Goal: Transaction & Acquisition: Subscribe to service/newsletter

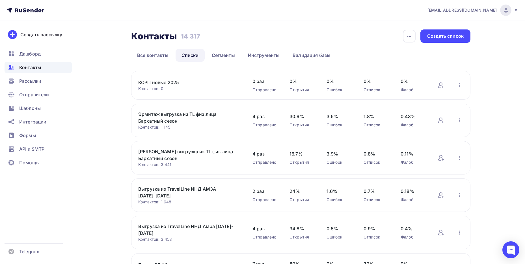
click at [173, 36] on h2 "Контакты" at bounding box center [154, 36] width 46 height 11
click at [31, 65] on span "Контакты" at bounding box center [30, 67] width 22 height 7
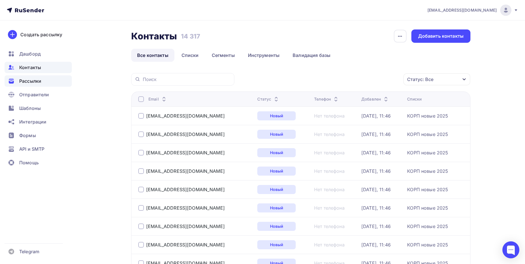
click at [30, 84] on span "Рассылки" at bounding box center [30, 80] width 22 height 7
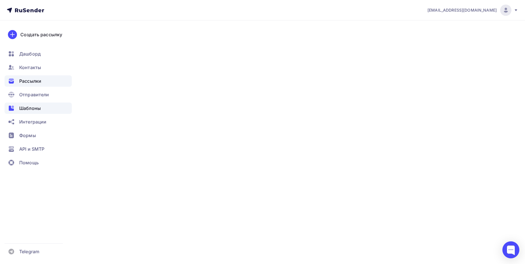
click at [24, 108] on span "Шаблоны" at bounding box center [29, 108] width 21 height 7
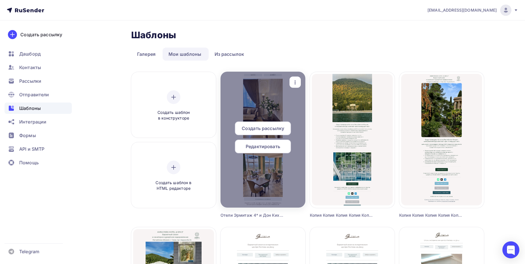
click at [256, 144] on span "Редактировать" at bounding box center [263, 146] width 34 height 7
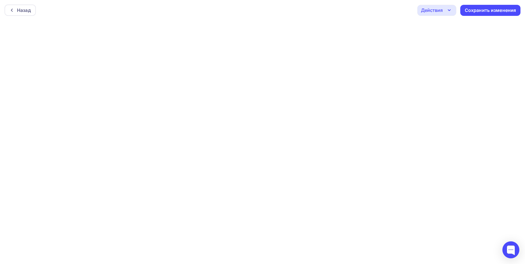
click at [443, 7] on div "Действия" at bounding box center [432, 10] width 22 height 7
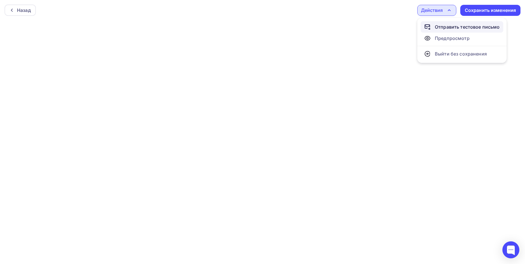
click at [439, 27] on div "Отправить тестовое письмо" at bounding box center [467, 26] width 65 height 7
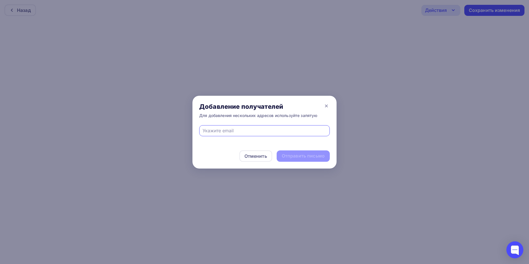
type input "[EMAIL_ADDRESS][DOMAIN_NAME]"
click at [304, 152] on div "Отправить письмо" at bounding box center [303, 155] width 53 height 11
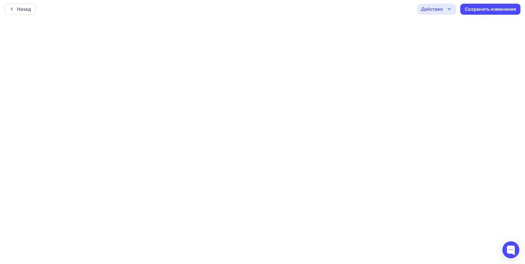
scroll to position [1, 0]
click at [444, 10] on div "Действия" at bounding box center [436, 8] width 39 height 11
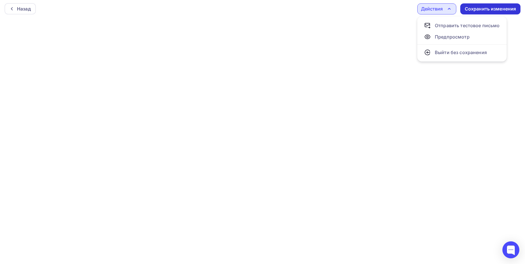
click at [477, 9] on div "Сохранить изменения" at bounding box center [490, 9] width 51 height 7
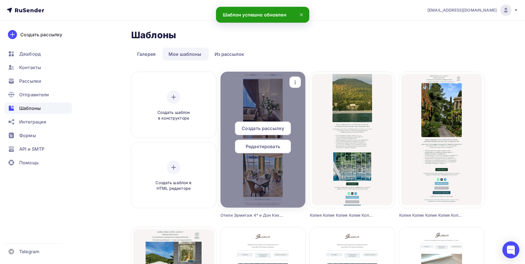
click at [297, 82] on icon "button" at bounding box center [295, 82] width 7 height 7
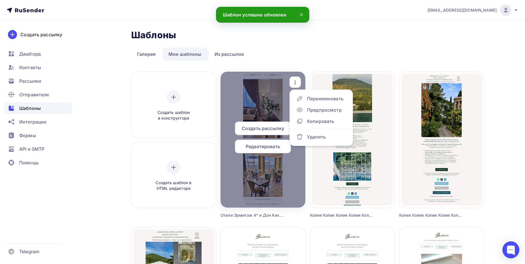
click at [259, 152] on div "Редактировать" at bounding box center [263, 146] width 56 height 14
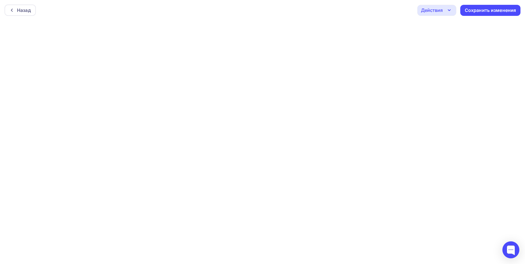
click at [444, 9] on div "Действия" at bounding box center [436, 10] width 39 height 11
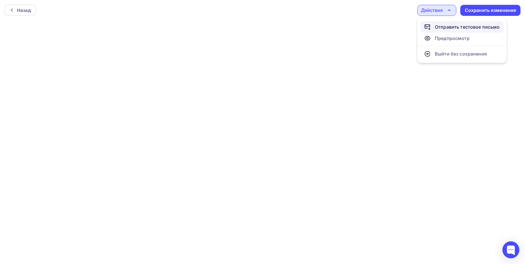
click at [445, 29] on div "Отправить тестовое письмо" at bounding box center [467, 26] width 65 height 7
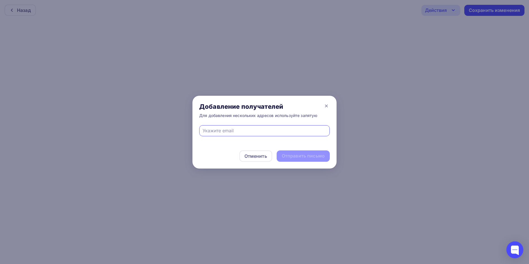
type input "[EMAIL_ADDRESS][DOMAIN_NAME]"
click at [322, 153] on div "Отправить письмо" at bounding box center [303, 155] width 43 height 7
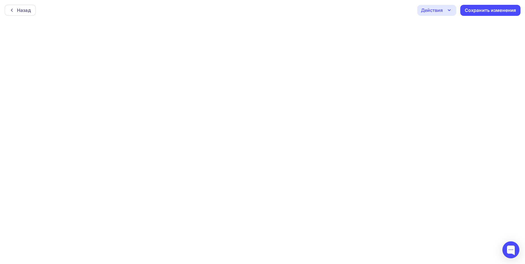
click at [429, 6] on div "Действия" at bounding box center [436, 10] width 39 height 11
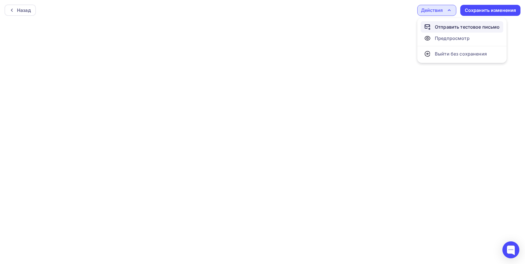
click at [434, 24] on div "Отправить тестовое письмо" at bounding box center [462, 26] width 76 height 7
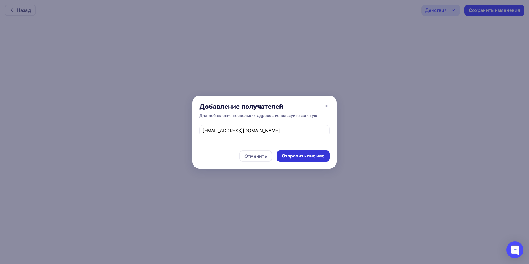
click at [296, 157] on div "Отправить письмо" at bounding box center [303, 155] width 43 height 7
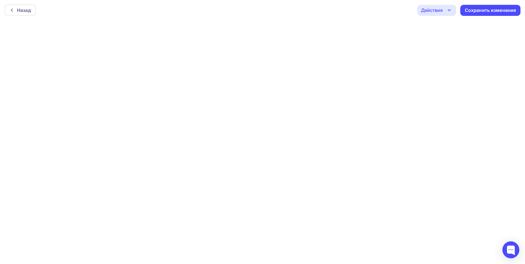
click at [440, 8] on div "Действия" at bounding box center [432, 10] width 22 height 7
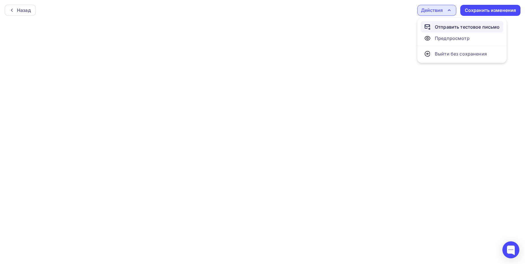
click at [441, 25] on div "Отправить тестовое письмо" at bounding box center [467, 26] width 65 height 7
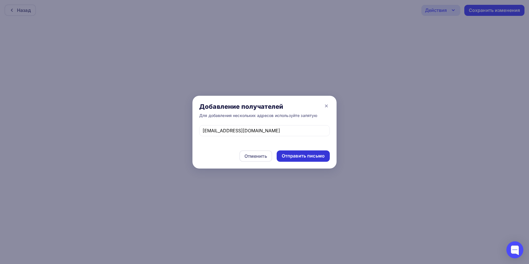
click at [308, 157] on div "Отправить письмо" at bounding box center [303, 155] width 43 height 7
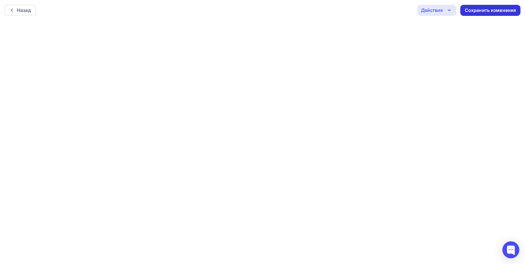
click at [482, 12] on div "Сохранить изменения" at bounding box center [490, 10] width 51 height 7
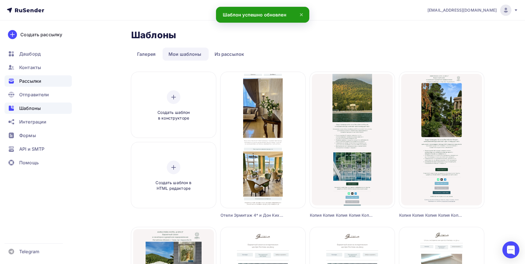
click at [27, 83] on span "Рассылки" at bounding box center [30, 80] width 22 height 7
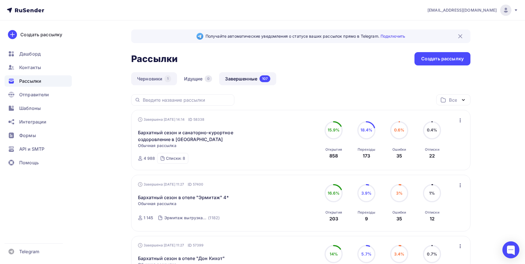
click at [165, 81] on link "Черновики 1" at bounding box center [154, 78] width 46 height 13
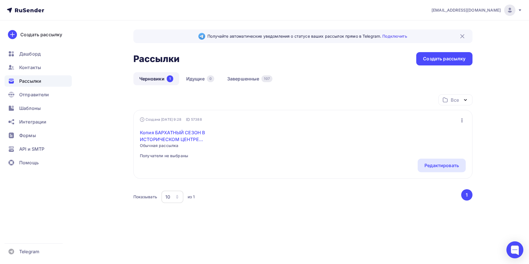
click at [189, 138] on link "Копия БАРХАТНЫЙ СЕЗОН В ИСТОРИЧЕСКОМ ЦЕНТРЕ [GEOGRAPHIC_DATA]" at bounding box center [188, 136] width 97 height 14
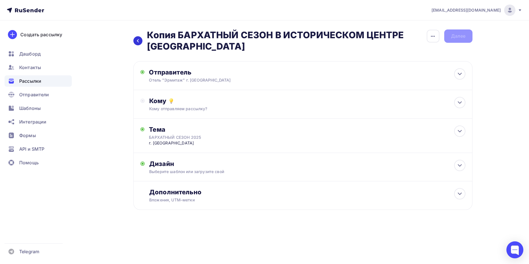
click at [136, 41] on icon at bounding box center [138, 40] width 5 height 5
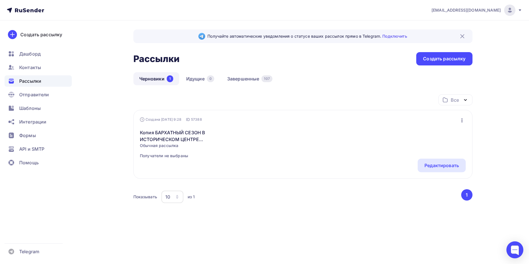
click at [463, 119] on icon "button" at bounding box center [462, 120] width 7 height 7
click at [432, 176] on div "Удалить" at bounding box center [438, 177] width 54 height 7
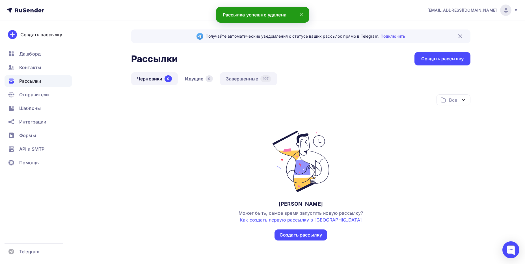
click at [229, 79] on link "Завершенные 107" at bounding box center [248, 78] width 57 height 13
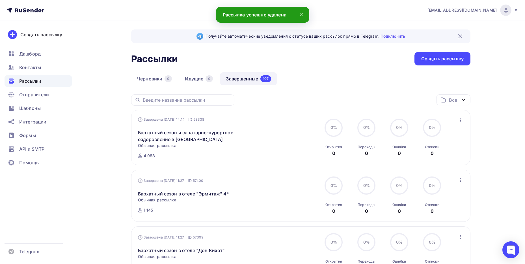
scroll to position [37, 0]
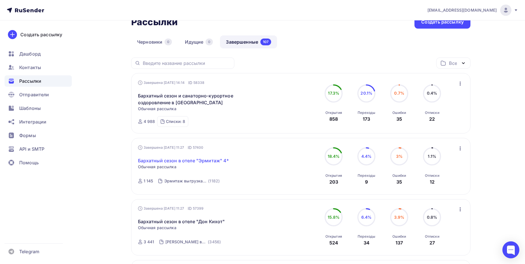
click at [215, 158] on link "Бархатный сезон в отеле "Эрмитаж" 4*" at bounding box center [183, 160] width 91 height 7
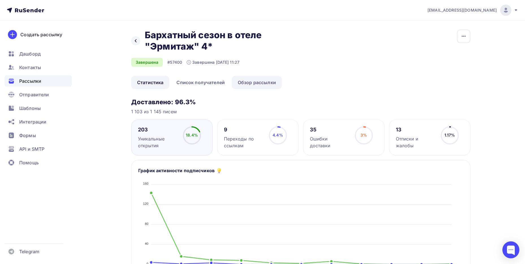
click at [273, 79] on link "Обзор рассылки" at bounding box center [257, 82] width 50 height 13
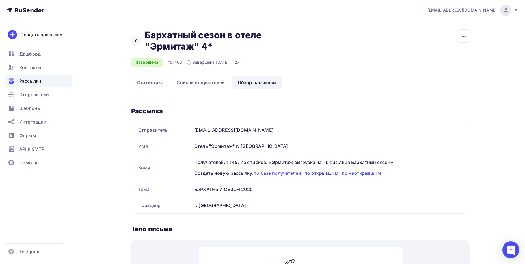
click at [332, 174] on span "по открывшим" at bounding box center [322, 173] width 34 height 6
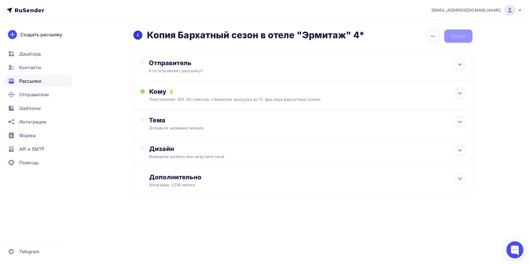
click at [137, 35] on icon at bounding box center [138, 35] width 5 height 5
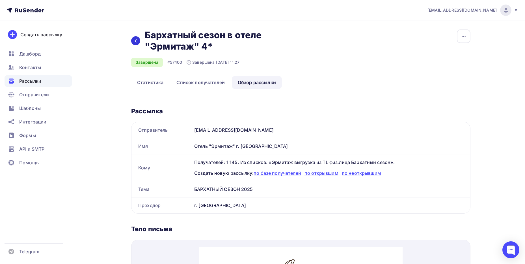
click at [137, 38] on div at bounding box center [135, 40] width 9 height 9
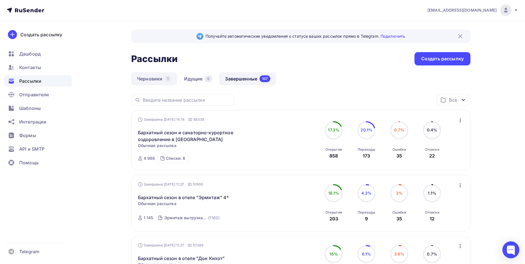
click at [156, 78] on link "Черновики 1" at bounding box center [154, 78] width 46 height 13
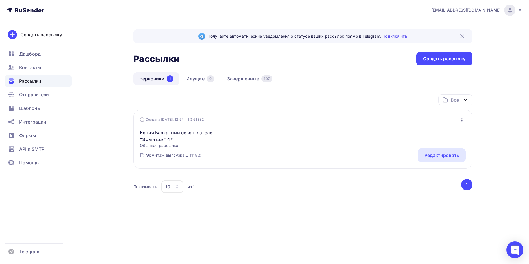
click at [460, 117] on icon "button" at bounding box center [462, 120] width 7 height 7
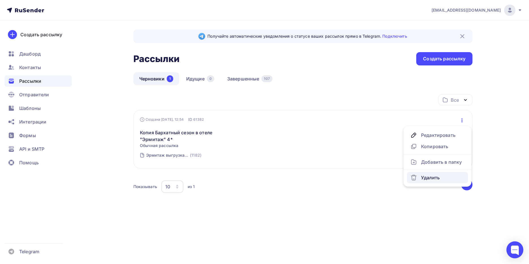
click at [418, 177] on div "Удалить" at bounding box center [438, 177] width 54 height 7
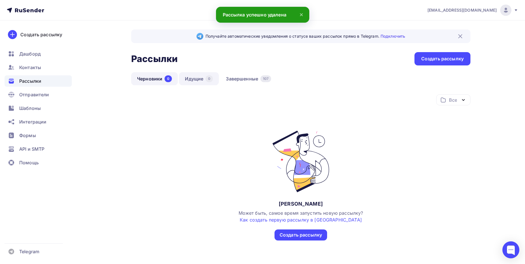
click at [199, 79] on link "Идущие 0" at bounding box center [199, 78] width 40 height 13
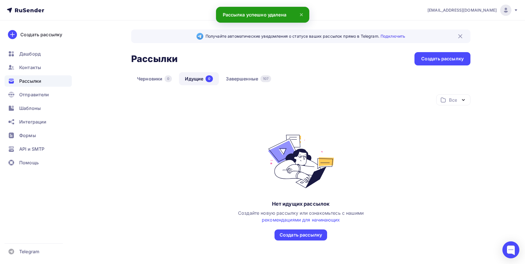
click at [230, 86] on div "Черновики 0 Идущие 0 Завершенные 107" at bounding box center [300, 83] width 339 height 22
click at [233, 83] on link "Завершенные 107" at bounding box center [248, 78] width 57 height 13
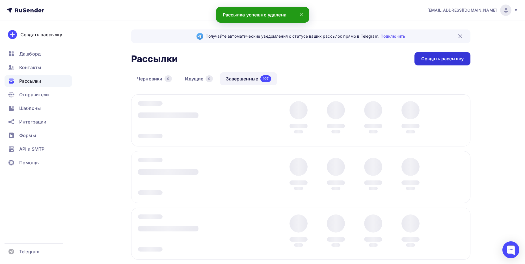
click at [448, 58] on div "Создать рассылку" at bounding box center [442, 58] width 42 height 7
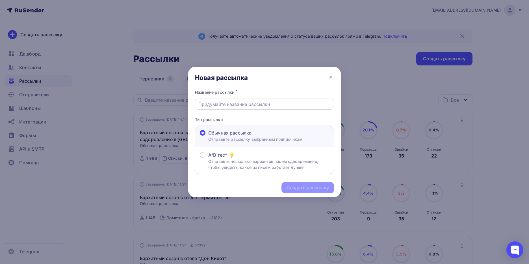
click at [237, 107] on div at bounding box center [264, 103] width 139 height 11
click at [229, 106] on input "text" at bounding box center [265, 104] width 133 height 7
type input "Корпоративный сегмент 2025"
click at [303, 189] on div "Создать рассылку" at bounding box center [308, 187] width 42 height 7
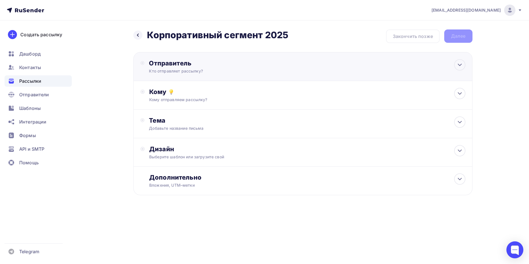
click at [283, 67] on div "Отправитель Кто отправляет рассылку? Email * [EMAIL_ADDRESS][DOMAIN_NAME] [EMAI…" at bounding box center [302, 66] width 339 height 29
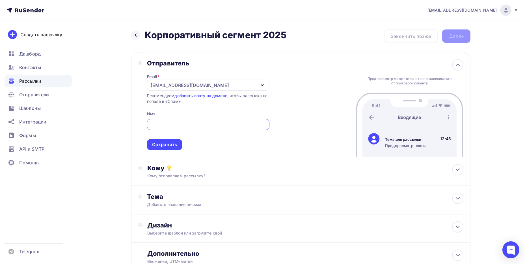
click at [512, 89] on div "[EMAIL_ADDRESS][DOMAIN_NAME] Аккаунт Тарифы Выйти Создать рассылку [GEOGRAPHIC_…" at bounding box center [262, 153] width 525 height 307
click at [237, 88] on div "[EMAIL_ADDRESS][DOMAIN_NAME]" at bounding box center [208, 84] width 122 height 11
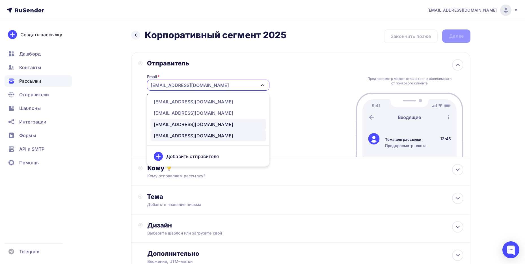
click at [189, 124] on div "[EMAIL_ADDRESS][DOMAIN_NAME]" at bounding box center [193, 124] width 79 height 7
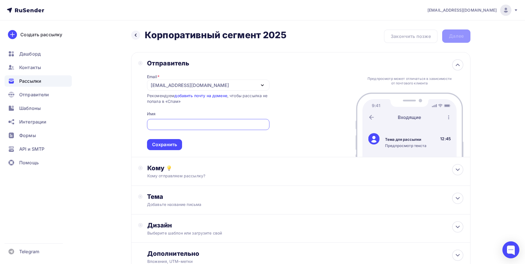
click at [184, 126] on input "text" at bounding box center [208, 124] width 116 height 7
click at [200, 122] on input "[EMAIL_ADDRESS][DOMAIN_NAME]" at bounding box center [208, 124] width 116 height 7
type input "[EMAIL_ADDRESS][DOMAIN_NAME]"
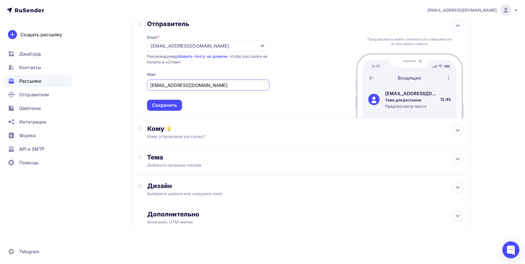
scroll to position [44, 0]
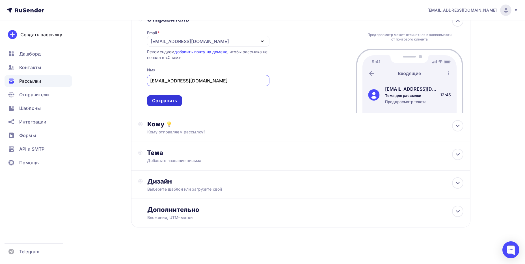
click at [152, 102] on div "Сохранить" at bounding box center [164, 100] width 35 height 11
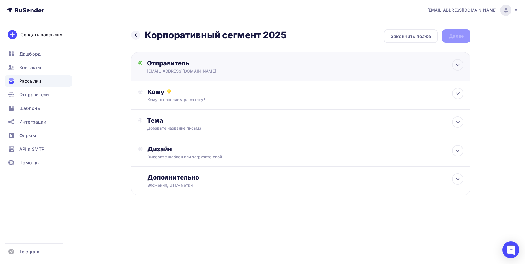
scroll to position [0, 0]
click at [226, 97] on div "Кому отправляем рассылку?" at bounding box center [291, 100] width 285 height 6
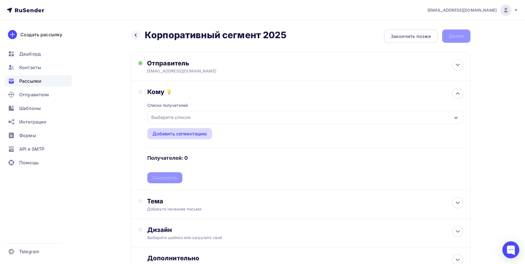
click at [176, 137] on div "Добавить сегментацию" at bounding box center [179, 133] width 65 height 11
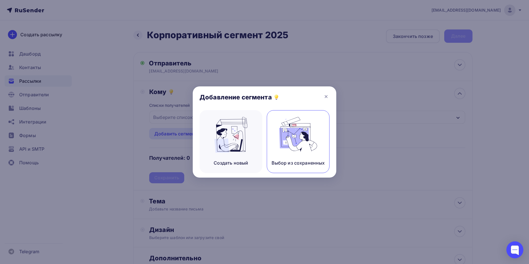
click at [304, 139] on img at bounding box center [298, 135] width 38 height 36
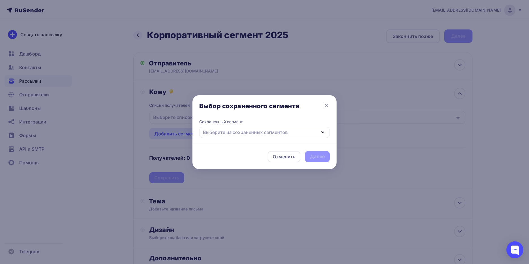
click at [264, 128] on div "Выберите из сохраненных сегментов" at bounding box center [264, 132] width 131 height 11
click at [232, 150] on div "Новый сегмент 1" at bounding box center [225, 148] width 38 height 7
click at [251, 132] on div "Новый сегмент 1" at bounding box center [264, 132] width 131 height 11
click at [297, 131] on div "Новый сегмент 1" at bounding box center [264, 132] width 131 height 11
click at [286, 154] on div "Отменить" at bounding box center [284, 156] width 23 height 7
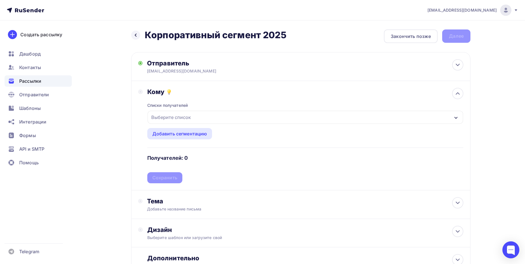
click at [207, 119] on div "Выберите список" at bounding box center [306, 117] width 316 height 13
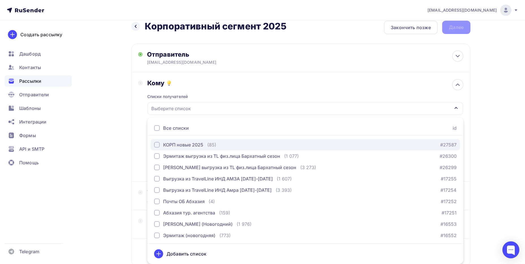
click at [155, 143] on div "button" at bounding box center [157, 145] width 6 height 6
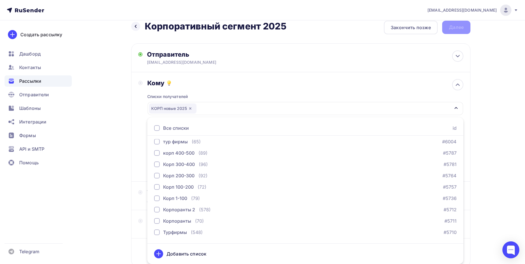
scroll to position [295, 0]
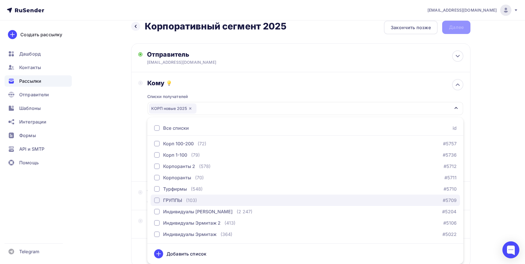
click at [156, 200] on div "button" at bounding box center [157, 200] width 6 height 6
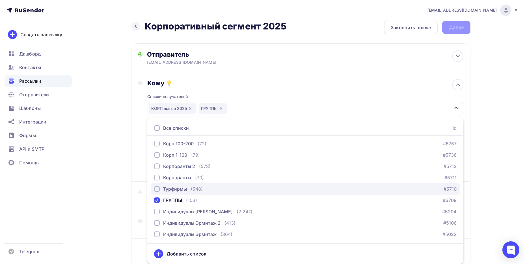
click at [156, 187] on div "button" at bounding box center [157, 189] width 6 height 6
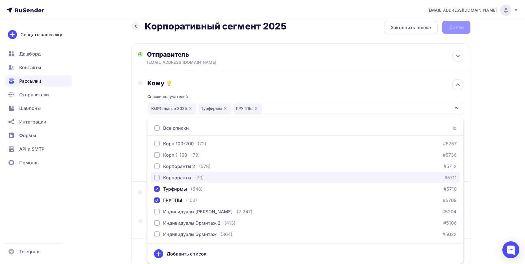
click at [158, 179] on div "button" at bounding box center [157, 177] width 6 height 6
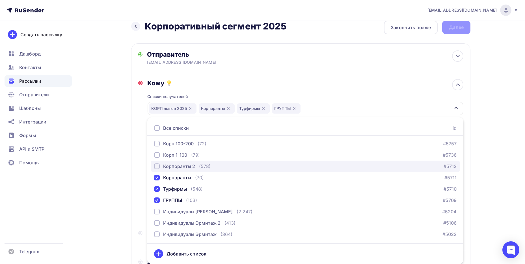
click at [155, 168] on div "button" at bounding box center [157, 166] width 6 height 6
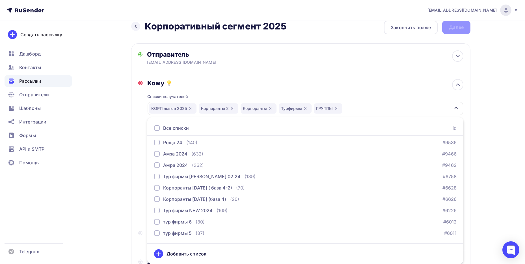
scroll to position [97, 0]
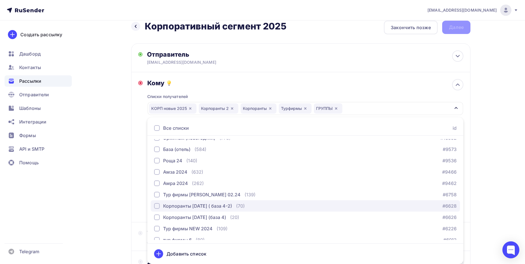
click at [158, 206] on div "button" at bounding box center [157, 206] width 6 height 6
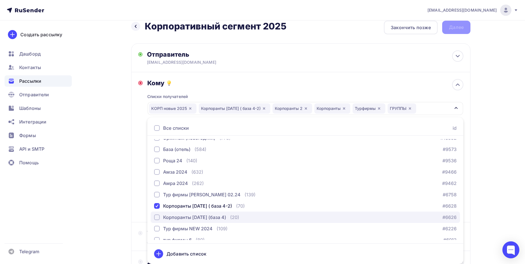
click at [158, 216] on div "button" at bounding box center [157, 217] width 6 height 6
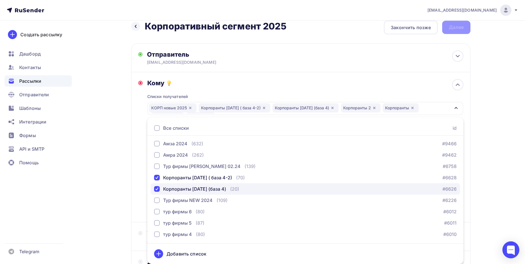
scroll to position [69, 0]
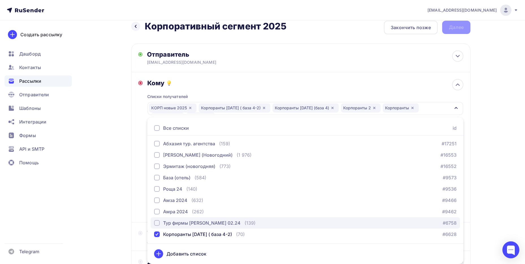
click at [156, 222] on div "button" at bounding box center [157, 223] width 6 height 6
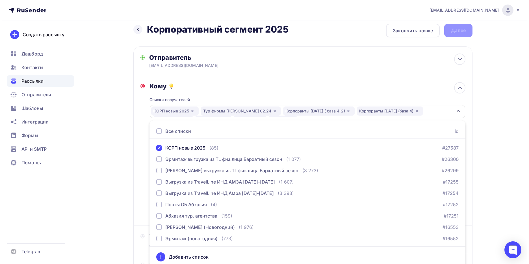
scroll to position [0, 0]
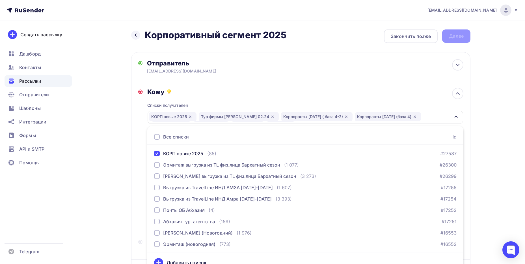
click at [399, 105] on div "Списки получателей КОРП новые 2025 Тур фирмы [PERSON_NAME] 02.24 Корпоранты [DA…" at bounding box center [305, 160] width 316 height 128
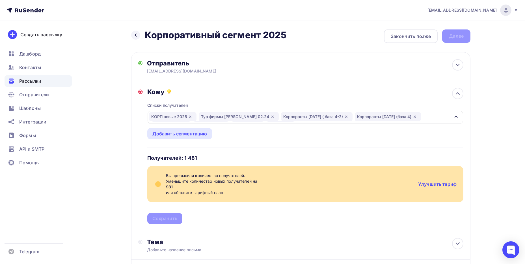
click at [157, 94] on div "Кому" at bounding box center [305, 92] width 316 height 8
click at [442, 184] on link "Улучшить тариф" at bounding box center [437, 184] width 38 height 6
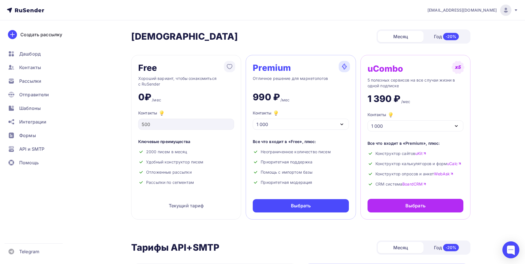
click at [321, 122] on div "1 000" at bounding box center [301, 123] width 96 height 11
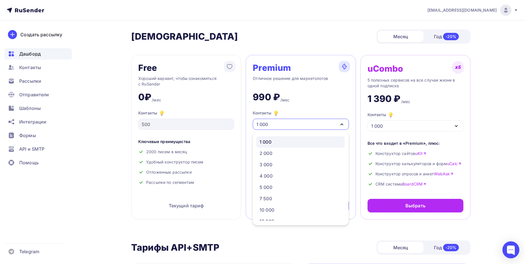
click at [40, 52] on span "Дашборд" at bounding box center [29, 53] width 21 height 7
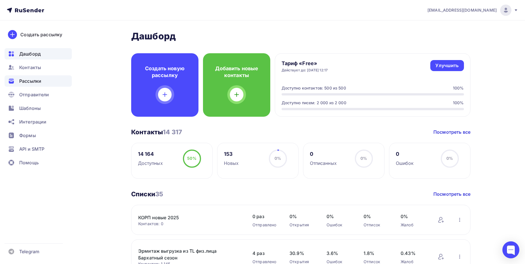
click at [32, 85] on div "Рассылки" at bounding box center [38, 80] width 67 height 11
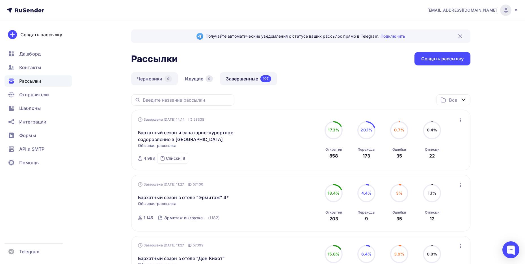
click at [164, 78] on link "Черновики 0" at bounding box center [154, 78] width 47 height 13
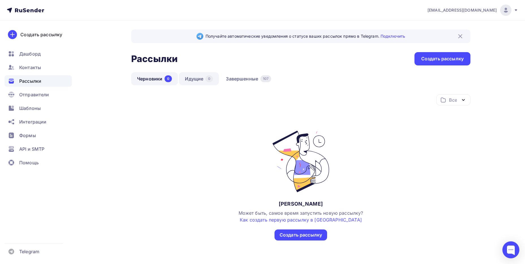
click at [202, 79] on link "Идущие 0" at bounding box center [199, 78] width 40 height 13
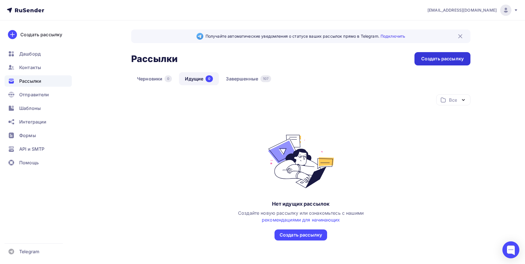
click at [436, 61] on div "Создать рассылку" at bounding box center [442, 58] width 42 height 7
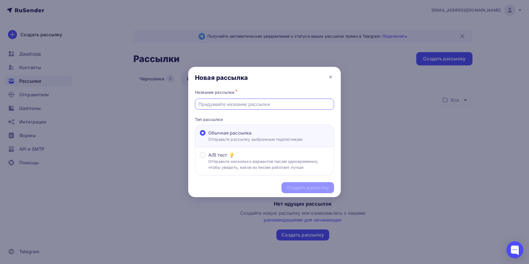
click at [258, 105] on input "text" at bounding box center [265, 104] width 133 height 7
click at [243, 103] on input "text" at bounding box center [265, 104] width 133 height 7
type input "Корпоративный сегмент 2025"
click at [318, 187] on div "Создать рассылку" at bounding box center [308, 187] width 42 height 7
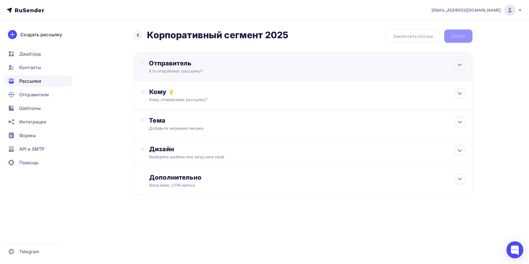
click at [378, 70] on div "Отправитель Кто отправляет рассылку? Email * [EMAIL_ADDRESS][DOMAIN_NAME] [EMAI…" at bounding box center [302, 66] width 339 height 29
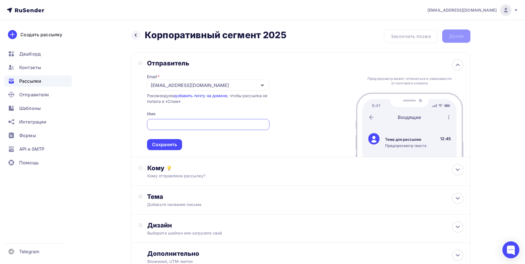
type input "[EMAIL_ADDRESS][DOMAIN_NAME]"
click at [239, 82] on div "[EMAIL_ADDRESS][DOMAIN_NAME]" at bounding box center [208, 84] width 122 height 11
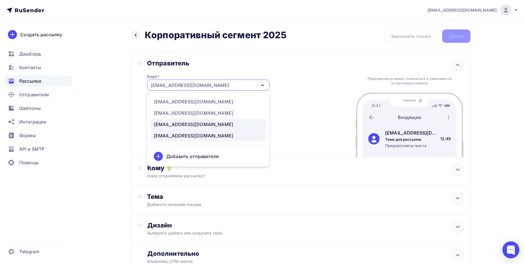
click at [189, 124] on div "[EMAIL_ADDRESS][DOMAIN_NAME]" at bounding box center [193, 124] width 79 height 7
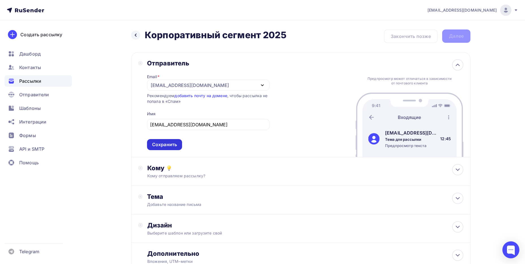
click at [173, 148] on div "Сохранить" at bounding box center [164, 144] width 35 height 11
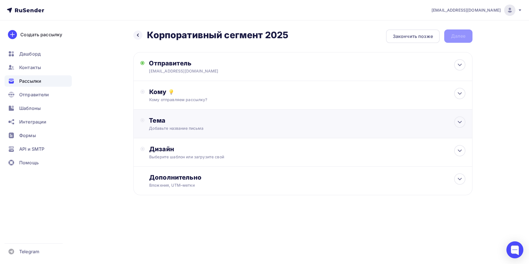
click at [232, 121] on div "Тема" at bounding box center [205, 120] width 112 height 8
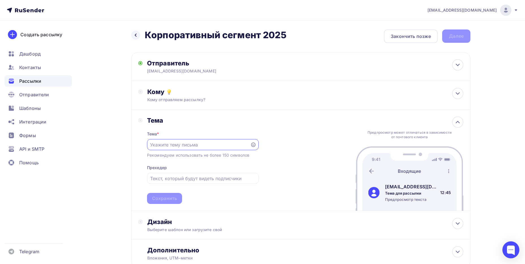
click at [211, 142] on input "text" at bounding box center [198, 144] width 97 height 7
click at [103, 149] on div "Назад Корпоративный сегмент 2025 Корпоративный сегмент 2025 Закончить позже Дал…" at bounding box center [262, 162] width 463 height 284
click at [187, 146] on input "text" at bounding box center [198, 144] width 97 height 7
paste input "Ваш идеальный партнер в центре города"
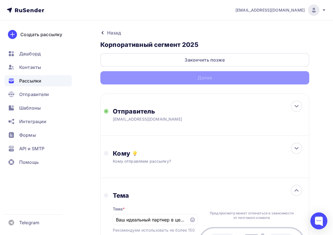
click at [92, 166] on div "Назад Корпоративный сегмент 2025 Корпоративный сегмент 2025 Закончить позже Дал…" at bounding box center [166, 216] width 333 height 392
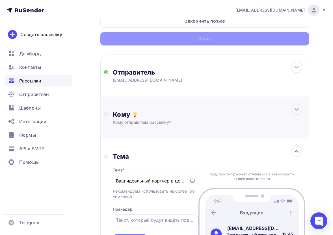
scroll to position [113, 0]
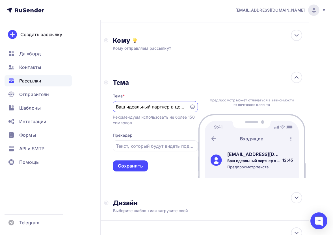
click at [167, 108] on input "Ваш идеальный партнер в центре города" at bounding box center [151, 106] width 70 height 7
paste input "ндивидуальные условия для групповых и корпоративных мероприятий"
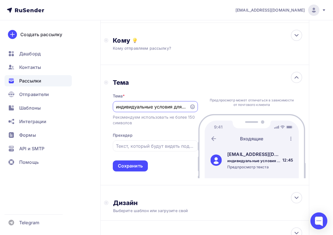
drag, startPoint x: 129, startPoint y: 107, endPoint x: 75, endPoint y: 110, distance: 54.1
click at [75, 109] on div "[EMAIL_ADDRESS][DOMAIN_NAME] Аккаунт Тарифы Выйти Создать рассылку [GEOGRAPHIC_…" at bounding box center [166, 93] width 333 height 413
click at [118, 106] on input "индивидуальные условия для групповых и корпоративных мероприятий" at bounding box center [151, 106] width 70 height 7
type input "Индивидуальные условия для групповых и корпоративных мероприятий"
click at [132, 144] on input "text" at bounding box center [155, 146] width 79 height 7
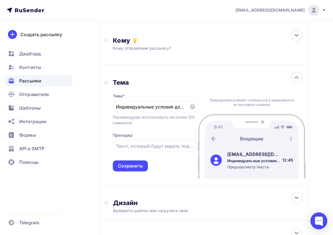
click at [101, 184] on div "Тема Тема * Индивидуальные условия для групповых и корпоративных мероприятий Ре…" at bounding box center [204, 125] width 209 height 120
click at [156, 145] on input "text" at bounding box center [155, 146] width 79 height 7
click at [159, 146] on input "мм" at bounding box center [155, 146] width 79 height 7
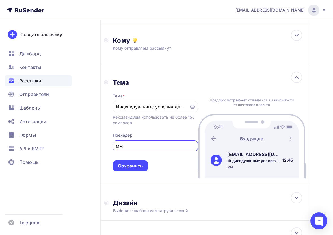
paste input "аш идеальный партнер в центре города: индивидуальные условия для групповых и ко…"
type input "Ваш идеальный партнер в центре города: индивидуальные условия для групповых и к…"
click at [124, 163] on div "Сохранить" at bounding box center [130, 166] width 25 height 7
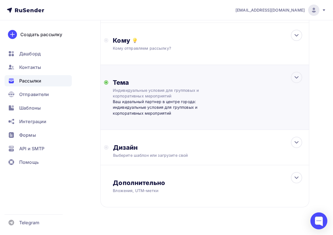
click at [167, 106] on div "Ваш идеальный партнер в центре города: индивидуальные условия для групповых и к…" at bounding box center [169, 107] width 112 height 17
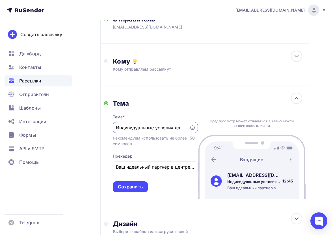
click at [217, 106] on div "Предпросмотр может отличаться в зависимости от почтового клиента [EMAIL_ADDRESS…" at bounding box center [252, 146] width 108 height 107
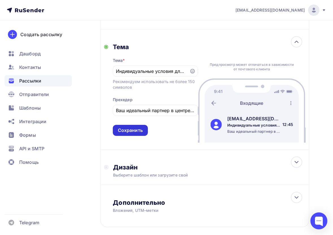
click at [117, 134] on div "Сохранить" at bounding box center [130, 130] width 35 height 11
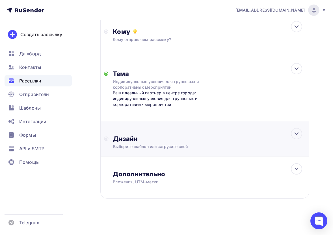
click at [165, 142] on div "Дизайн" at bounding box center [209, 139] width 193 height 8
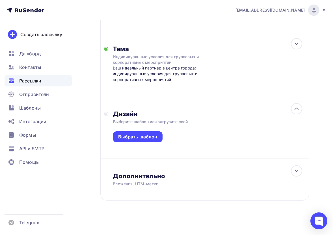
scroll to position [149, 0]
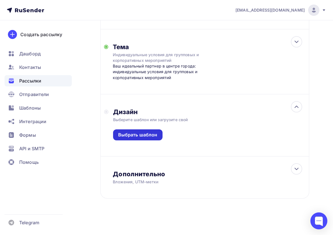
click at [157, 140] on div "Выбрать шаблон" at bounding box center [137, 135] width 49 height 11
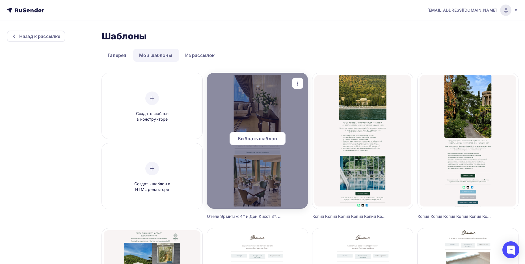
click at [256, 172] on div at bounding box center [257, 141] width 101 height 136
click at [266, 130] on div at bounding box center [257, 141] width 101 height 136
click at [263, 137] on span "Выбрать шаблон" at bounding box center [257, 138] width 39 height 7
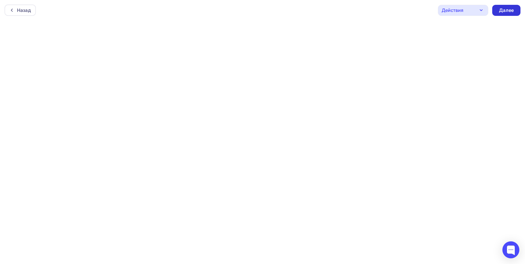
click at [513, 11] on div "Далее" at bounding box center [506, 10] width 15 height 7
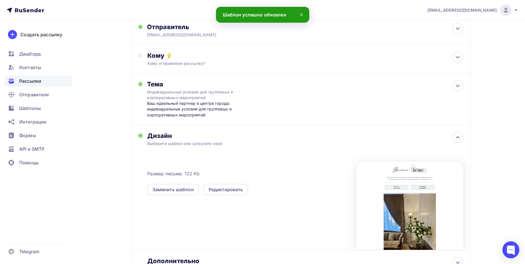
scroll to position [87, 0]
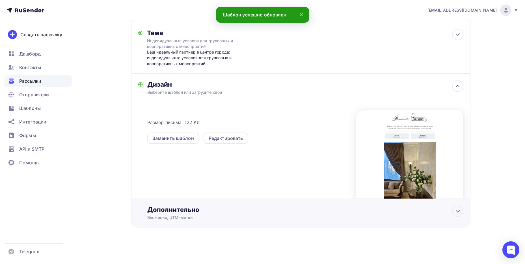
click at [212, 215] on div "Вложения, UTM–метки" at bounding box center [289, 217] width 285 height 6
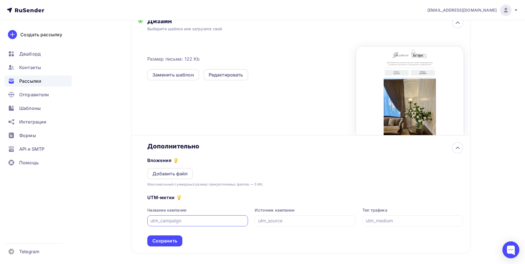
scroll to position [177, 0]
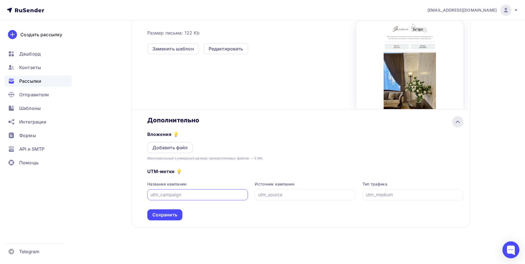
click at [458, 122] on icon at bounding box center [457, 121] width 7 height 7
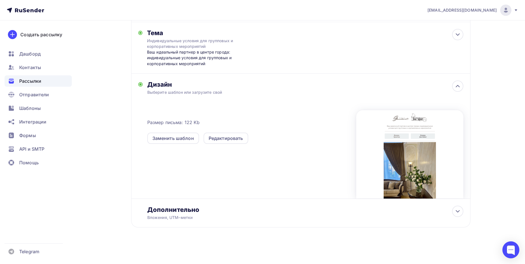
click at [204, 214] on div "Вложения, UTM–метки" at bounding box center [289, 217] width 285 height 6
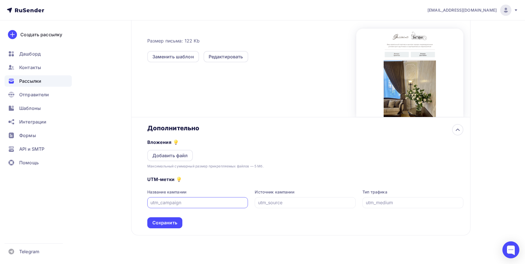
scroll to position [172, 0]
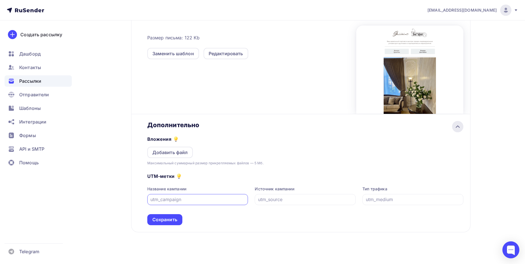
click at [460, 128] on icon at bounding box center [457, 126] width 7 height 7
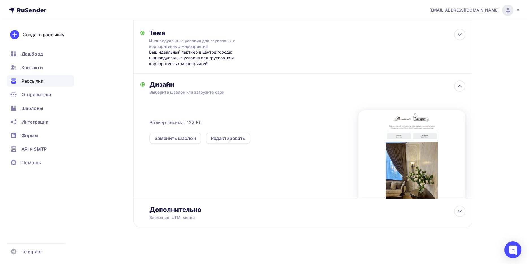
scroll to position [0, 0]
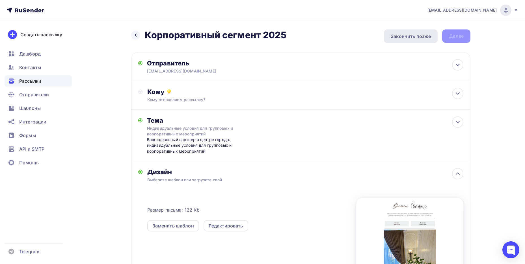
click at [420, 34] on div "Закончить позже" at bounding box center [411, 36] width 40 height 7
